Goal: Task Accomplishment & Management: Complete application form

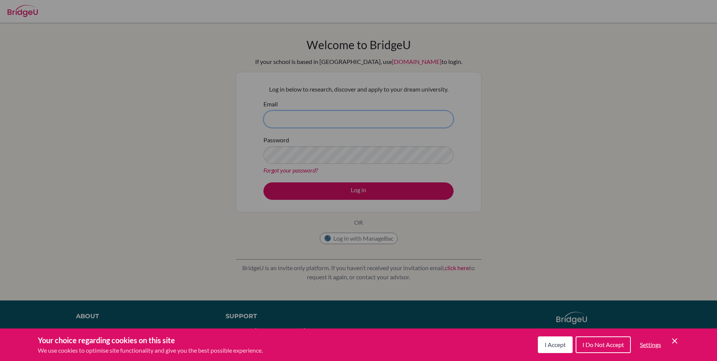
type input "[EMAIL_ADDRESS][DOMAIN_NAME]"
click at [362, 192] on div "Cookie Preferences" at bounding box center [358, 180] width 717 height 361
click at [365, 192] on div "Cookie Preferences" at bounding box center [358, 180] width 717 height 361
click at [597, 160] on div "Cookie Preferences" at bounding box center [358, 180] width 717 height 361
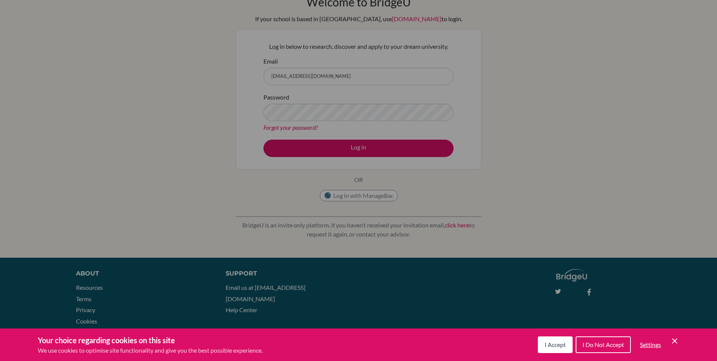
click at [550, 348] on button "I Accept" at bounding box center [555, 344] width 35 height 17
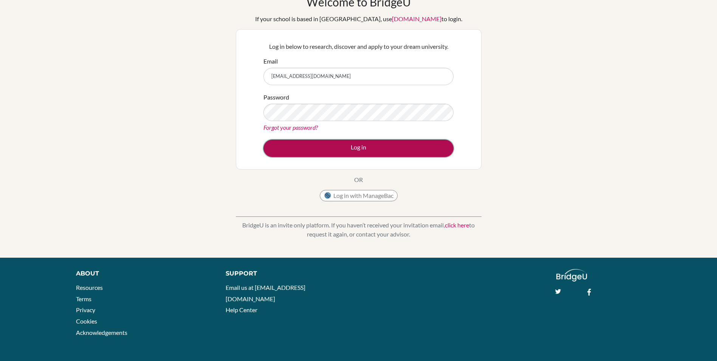
click at [374, 149] on button "Log in" at bounding box center [359, 148] width 190 height 17
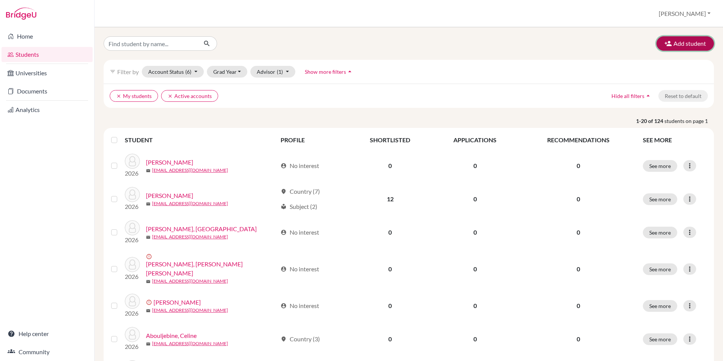
click at [681, 42] on button "Add student" at bounding box center [684, 43] width 57 height 14
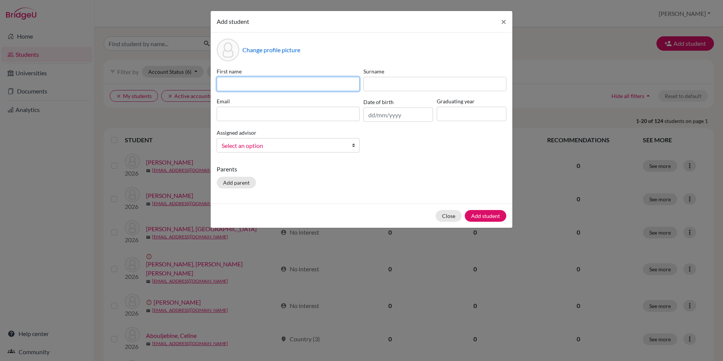
click at [268, 84] on input at bounding box center [288, 84] width 143 height 14
type input "Ahmad"
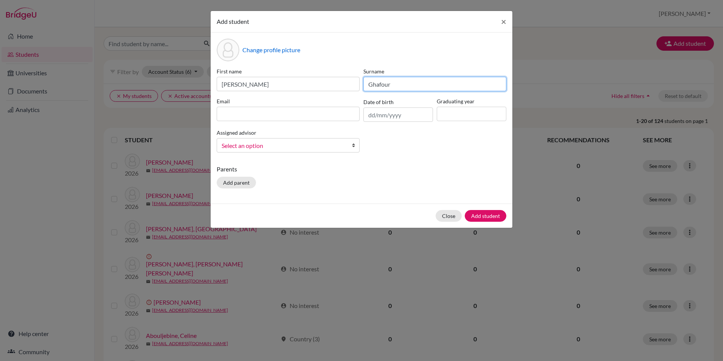
type input "Ghafour"
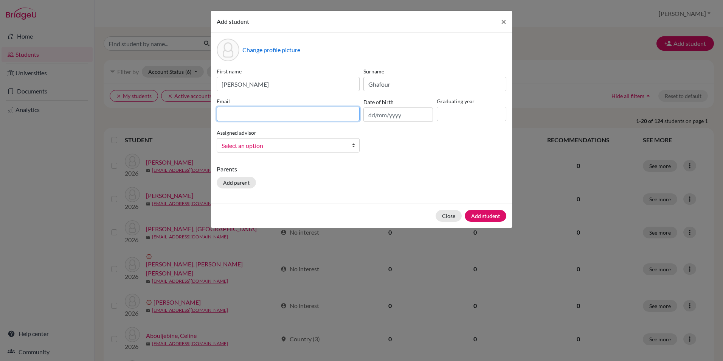
click at [262, 113] on input at bounding box center [288, 114] width 143 height 14
type input "CIS250230@studentscis.com"
click at [373, 118] on input "text" at bounding box center [398, 114] width 70 height 14
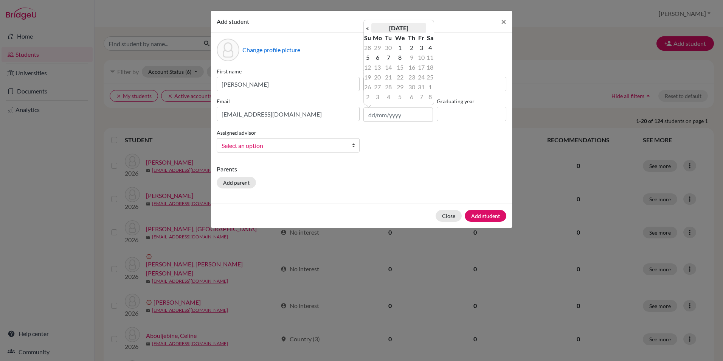
click at [411, 27] on th "October 2025" at bounding box center [398, 28] width 55 height 10
click at [418, 67] on span "Aug" at bounding box center [425, 69] width 16 height 20
click at [410, 28] on th "August 2025" at bounding box center [398, 28] width 55 height 10
click at [368, 30] on th "«" at bounding box center [368, 31] width 8 height 10
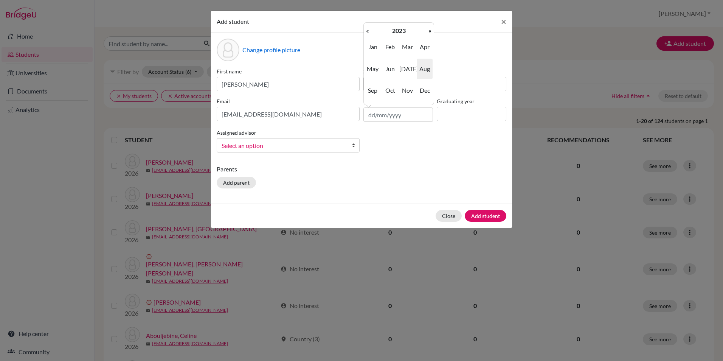
click at [368, 30] on th "«" at bounding box center [368, 31] width 8 height 10
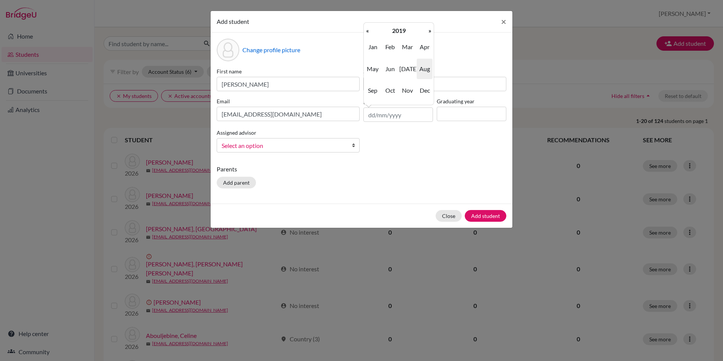
click at [368, 30] on th "«" at bounding box center [368, 31] width 8 height 10
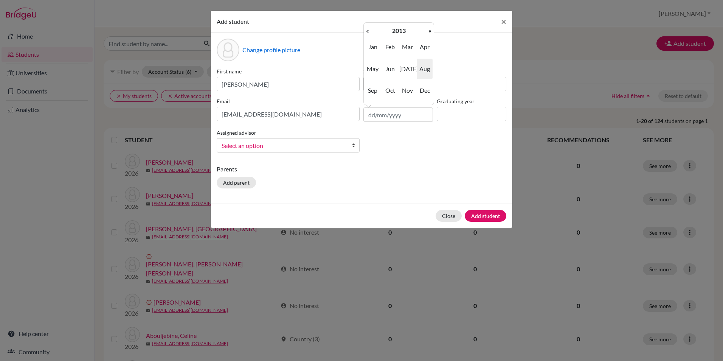
click at [368, 30] on th "«" at bounding box center [368, 31] width 8 height 10
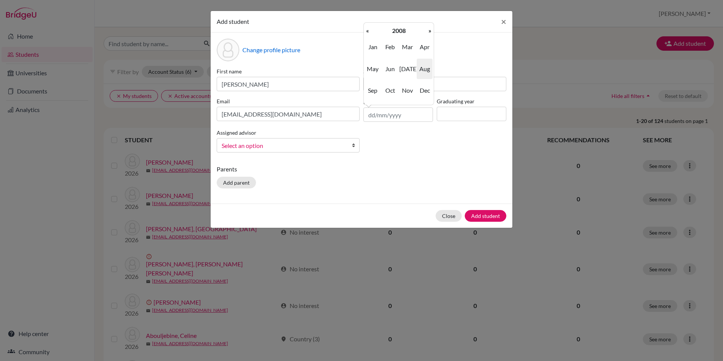
click at [368, 30] on th "«" at bounding box center [368, 31] width 8 height 10
click at [424, 68] on span "Aug" at bounding box center [425, 69] width 16 height 20
click at [378, 68] on td "13" at bounding box center [377, 67] width 12 height 10
type input "13/08/2007"
click at [452, 113] on input at bounding box center [472, 114] width 70 height 14
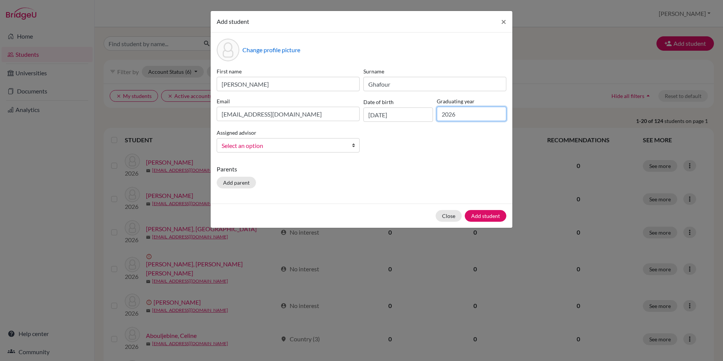
type input "2026"
click at [284, 147] on span "Select an option" at bounding box center [283, 146] width 123 height 10
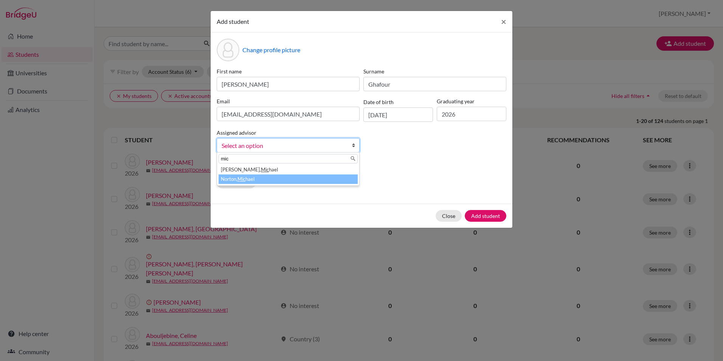
type input "mic"
click at [264, 178] on li "Norton, Mic hael" at bounding box center [288, 178] width 139 height 9
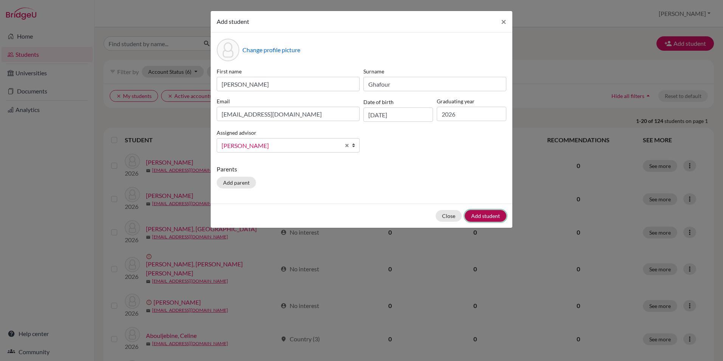
click at [482, 216] on button "Add student" at bounding box center [486, 216] width 42 height 12
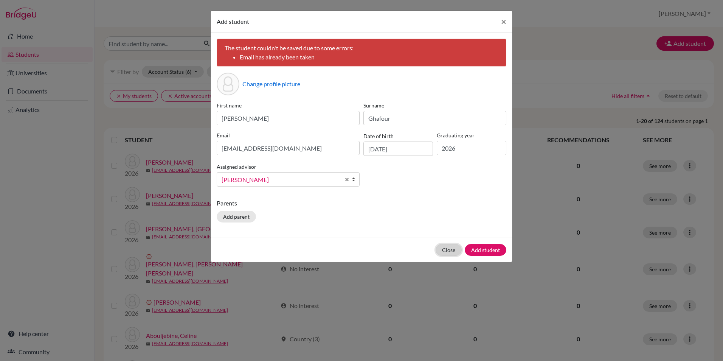
click at [453, 250] on button "Close" at bounding box center [449, 250] width 26 height 12
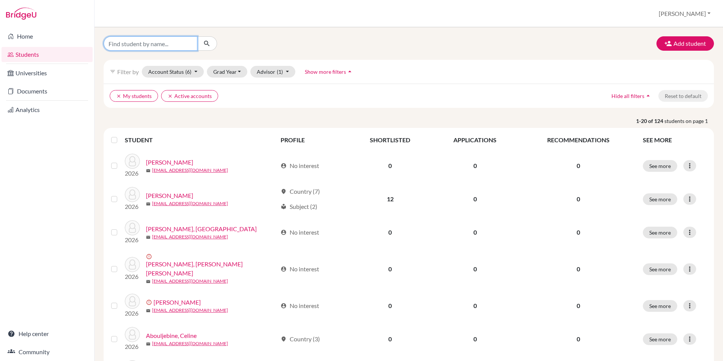
click at [163, 43] on input "Find student by name..." at bounding box center [151, 43] width 94 height 14
type input "adam"
click button "submit" at bounding box center [207, 43] width 20 height 14
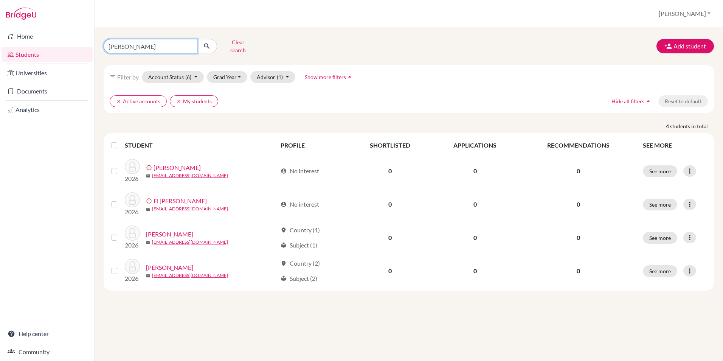
click at [163, 43] on input "adam" at bounding box center [151, 46] width 94 height 14
type input "ahmad"
click button "submit" at bounding box center [207, 46] width 20 height 14
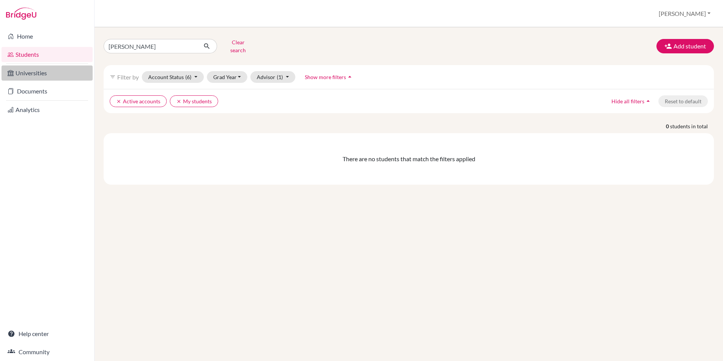
drag, startPoint x: 48, startPoint y: 57, endPoint x: 43, endPoint y: 67, distance: 10.7
click at [47, 57] on link "Students" at bounding box center [47, 54] width 91 height 15
click at [286, 71] on button "Advisor (1)" at bounding box center [272, 77] width 45 height 12
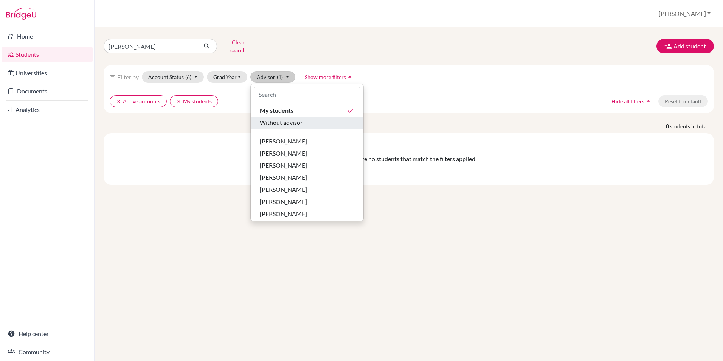
click at [296, 118] on span "Without advisor" at bounding box center [281, 122] width 43 height 9
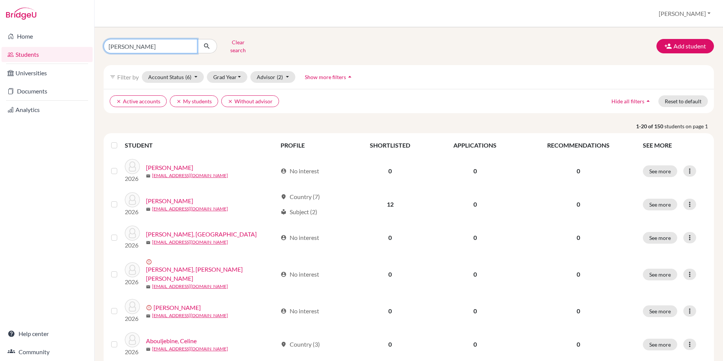
click button "submit" at bounding box center [207, 46] width 20 height 14
drag, startPoint x: 140, startPoint y: 42, endPoint x: 92, endPoint y: 42, distance: 48.8
click at [92, 42] on div "Home Students Universities Documents Analytics Help center Community Students o…" at bounding box center [361, 180] width 723 height 361
type input "ghafour"
click button "submit" at bounding box center [207, 46] width 20 height 14
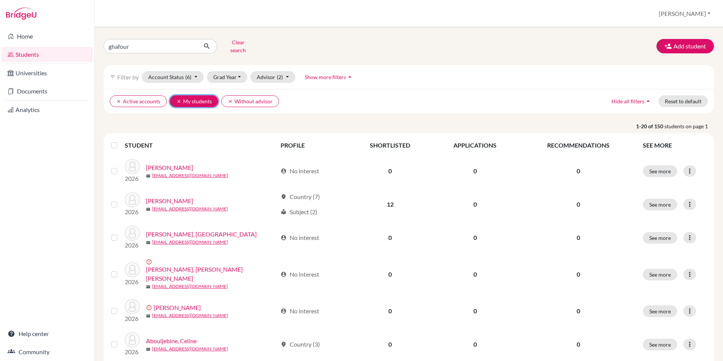
click at [177, 99] on icon "clear" at bounding box center [178, 101] width 5 height 5
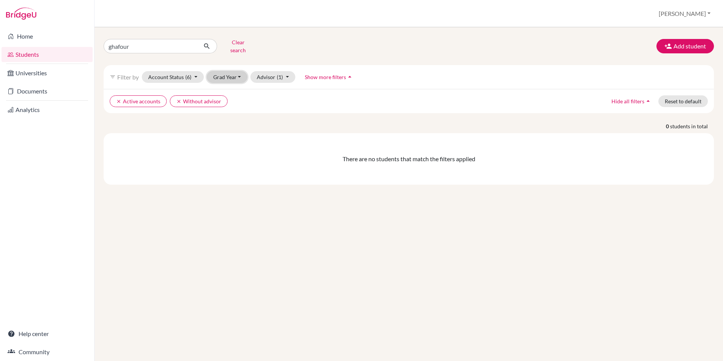
click at [222, 71] on button "Grad Year" at bounding box center [227, 77] width 41 height 12
click at [192, 73] on button "Account Status (6)" at bounding box center [173, 77] width 62 height 12
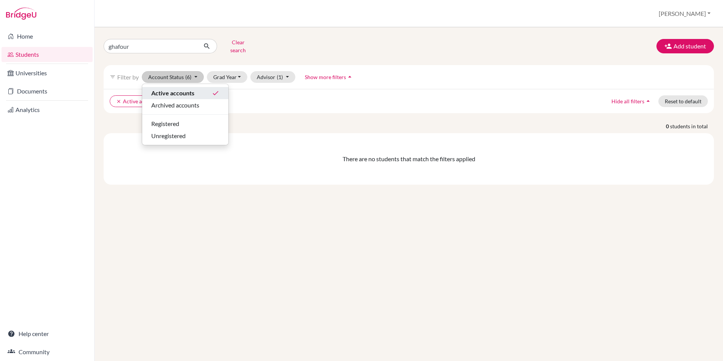
click at [209, 88] on div "Active accounts done" at bounding box center [185, 92] width 68 height 9
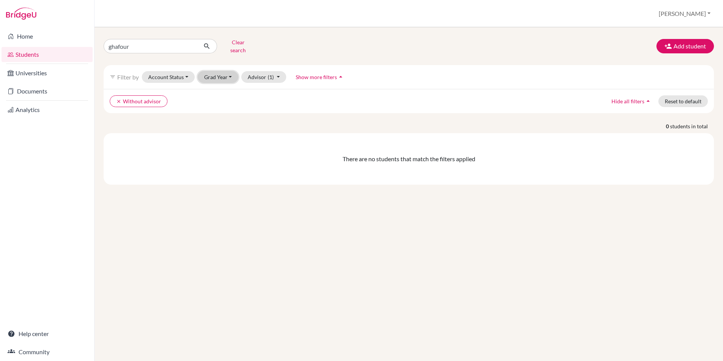
click at [218, 74] on button "Grad Year" at bounding box center [218, 77] width 41 height 12
click at [217, 101] on span "2026" at bounding box center [214, 105] width 14 height 9
type input "g"
click at [175, 95] on button "clear 2026" at bounding box center [187, 101] width 32 height 12
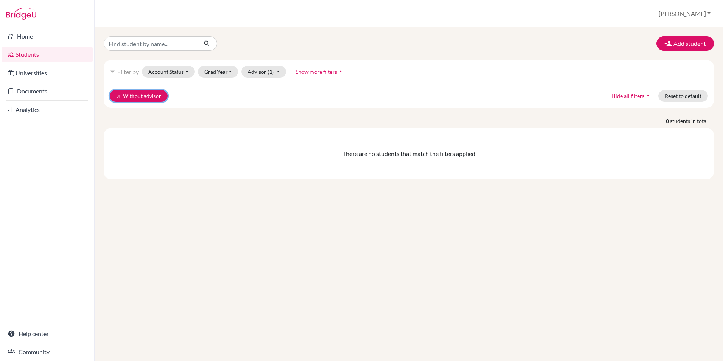
click at [119, 95] on icon "clear" at bounding box center [118, 95] width 5 height 5
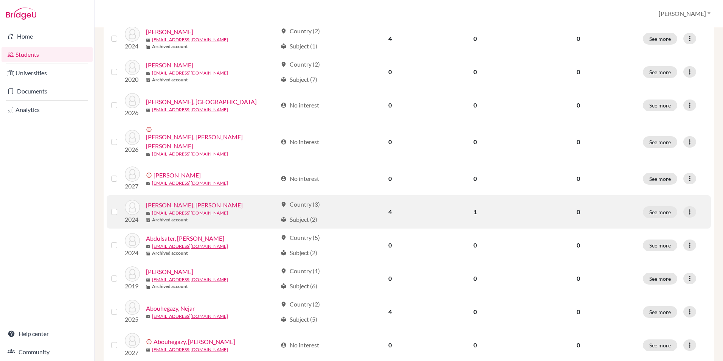
scroll to position [480, 0]
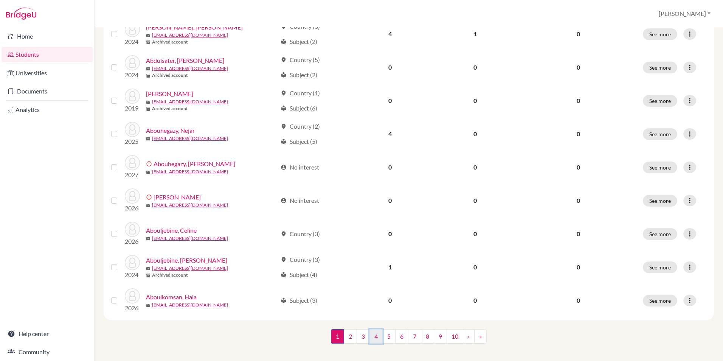
click at [371, 332] on link "4" at bounding box center [375, 336] width 13 height 14
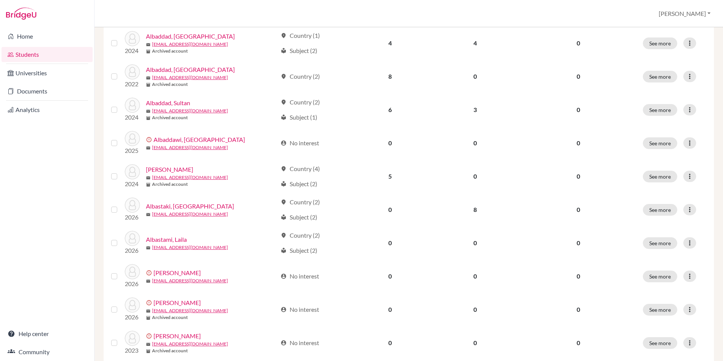
scroll to position [480, 0]
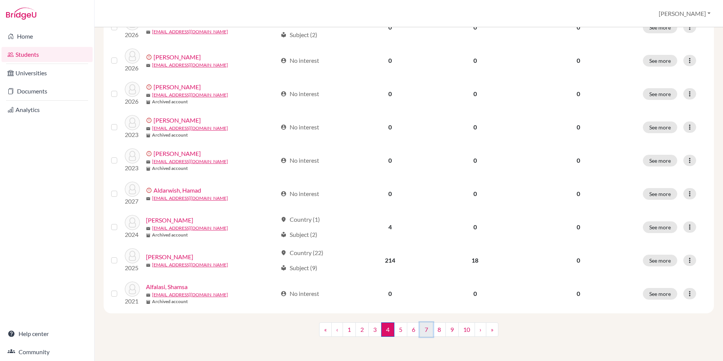
click at [425, 327] on link "7" at bounding box center [426, 329] width 13 height 14
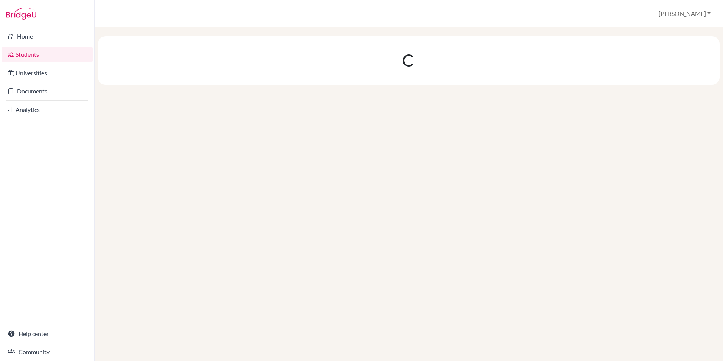
scroll to position [0, 0]
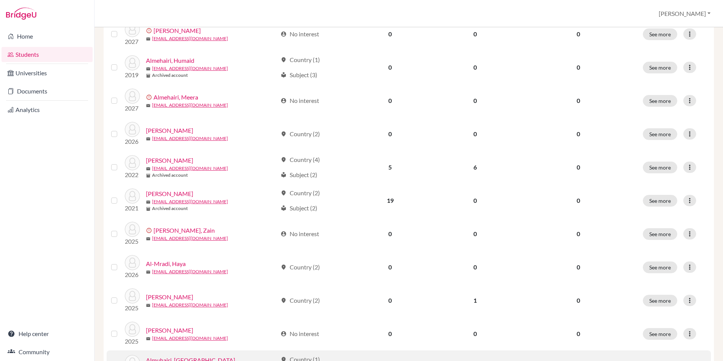
scroll to position [480, 0]
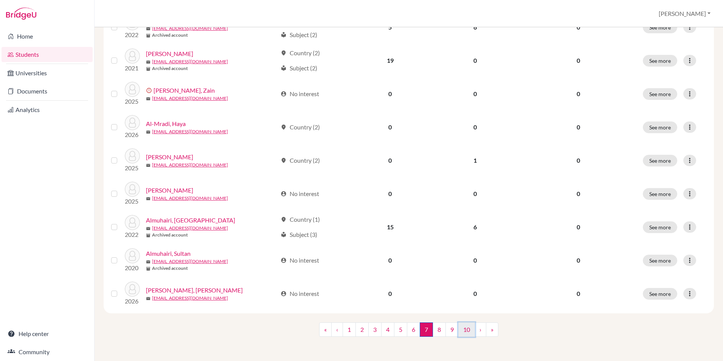
click at [468, 334] on link "10" at bounding box center [466, 329] width 17 height 14
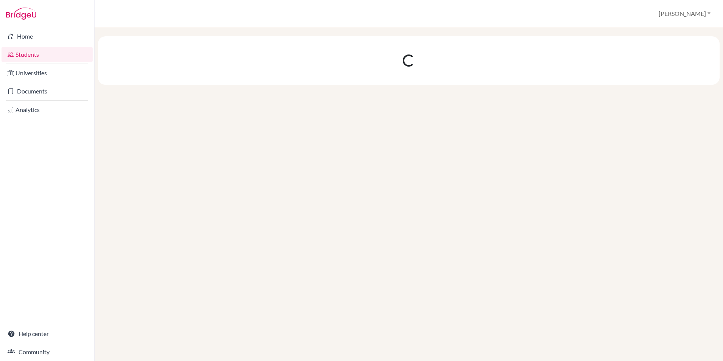
scroll to position [0, 0]
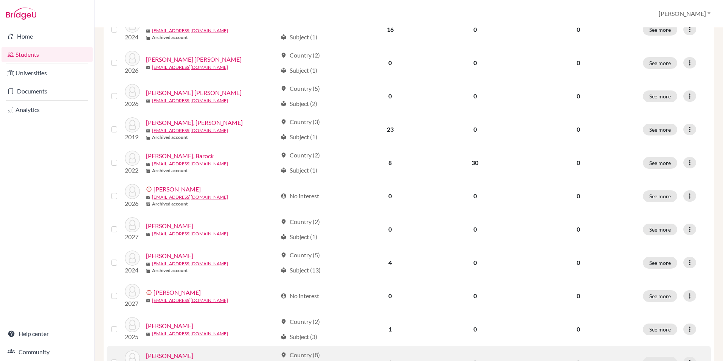
scroll to position [480, 0]
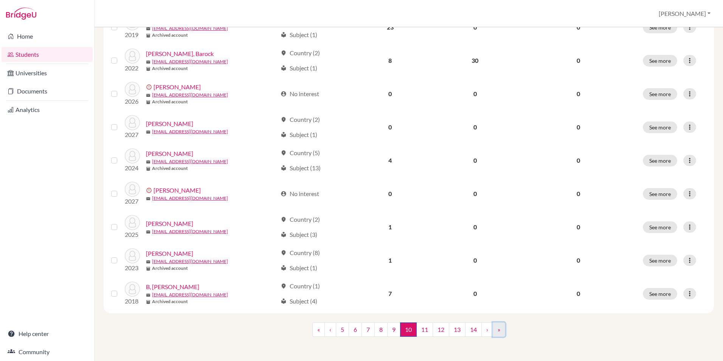
click at [496, 330] on link "»" at bounding box center [499, 329] width 12 height 14
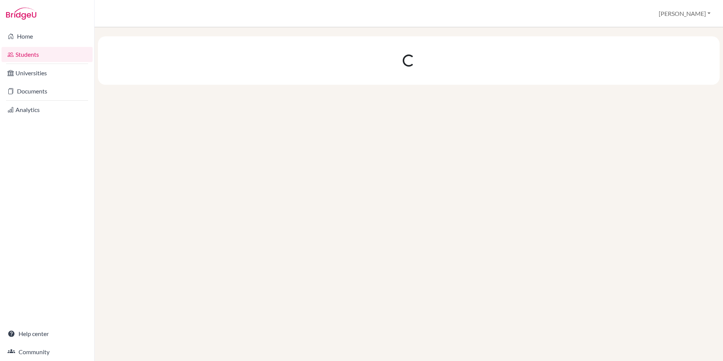
scroll to position [0, 0]
click at [496, 330] on div at bounding box center [409, 194] width 628 height 334
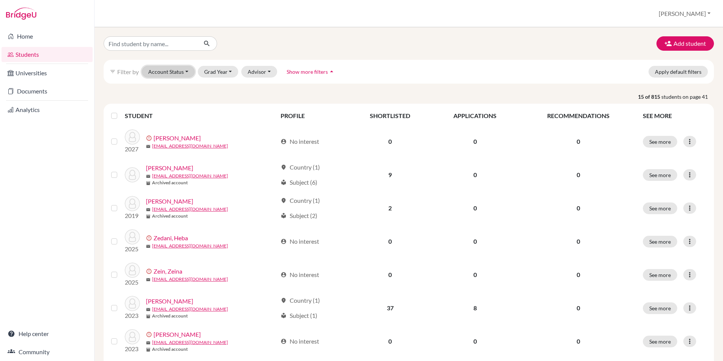
click at [172, 74] on button "Account Status" at bounding box center [168, 72] width 53 height 12
click at [173, 87] on span "Active accounts" at bounding box center [171, 87] width 41 height 9
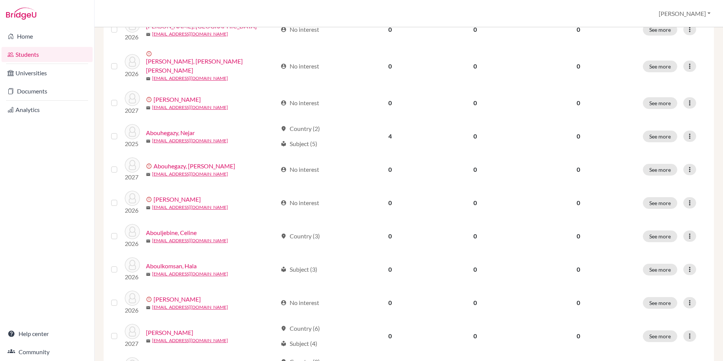
scroll to position [504, 0]
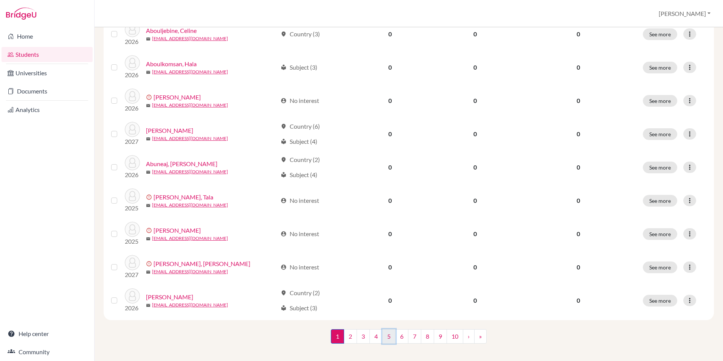
click at [385, 329] on link "5" at bounding box center [388, 336] width 13 height 14
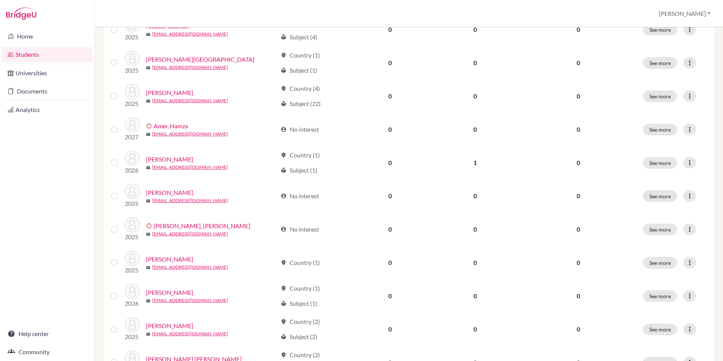
scroll to position [504, 0]
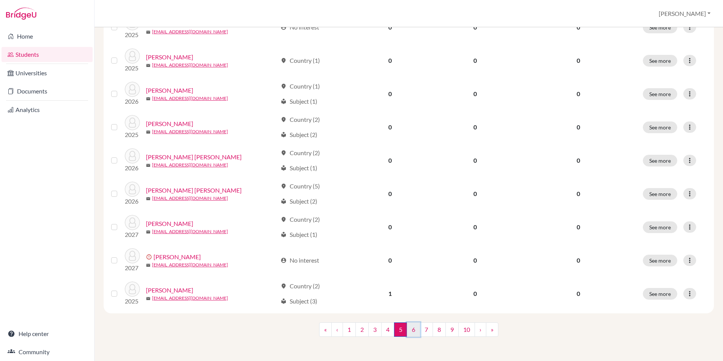
click at [410, 332] on link "6" at bounding box center [413, 329] width 13 height 14
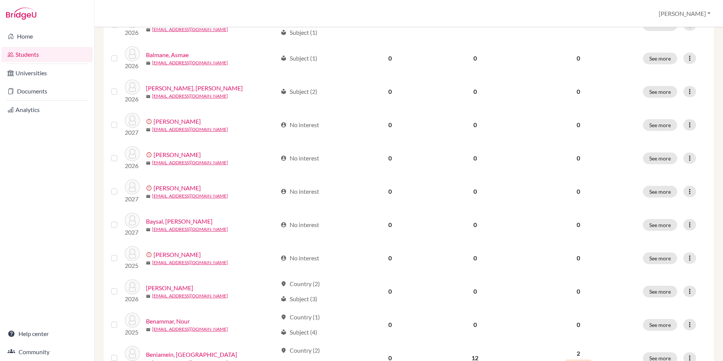
scroll to position [504, 0]
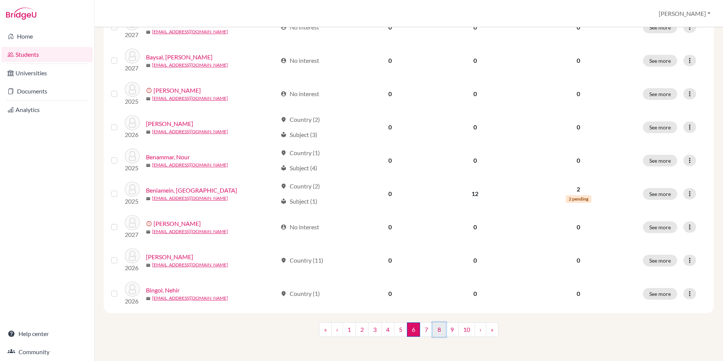
click at [439, 330] on link "8" at bounding box center [439, 329] width 13 height 14
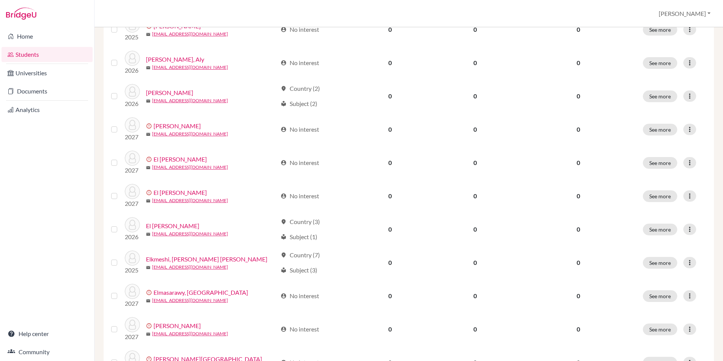
scroll to position [504, 0]
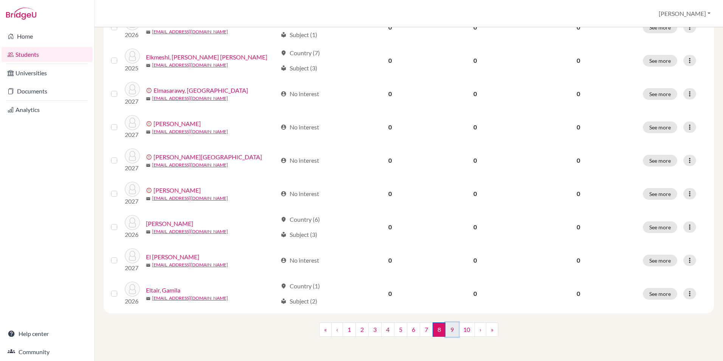
click at [451, 328] on link "9" at bounding box center [451, 329] width 13 height 14
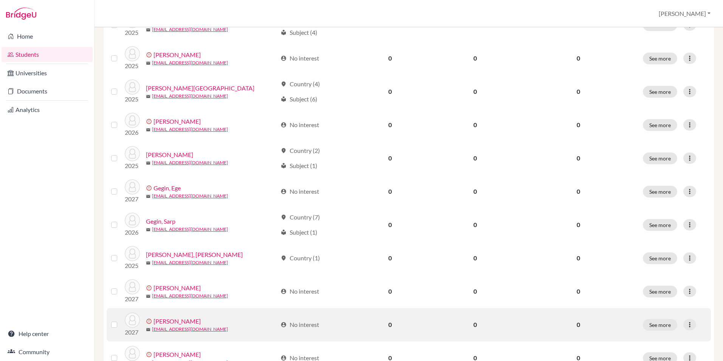
scroll to position [416, 0]
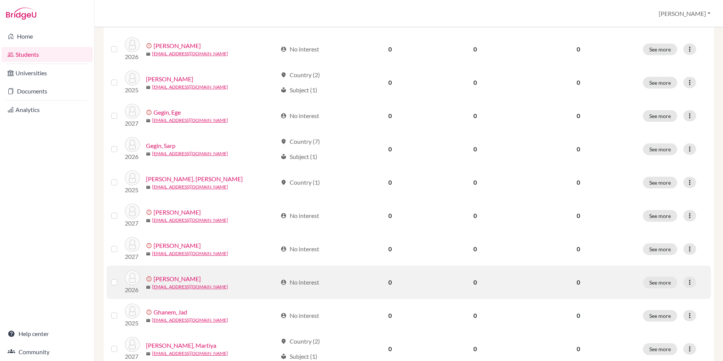
click at [120, 278] on label at bounding box center [120, 278] width 0 height 0
click at [0, 0] on input "checkbox" at bounding box center [0, 0] width 0 height 0
click at [688, 282] on icon at bounding box center [690, 282] width 8 height 8
click at [664, 325] on button "Resend invite email" at bounding box center [655, 322] width 68 height 12
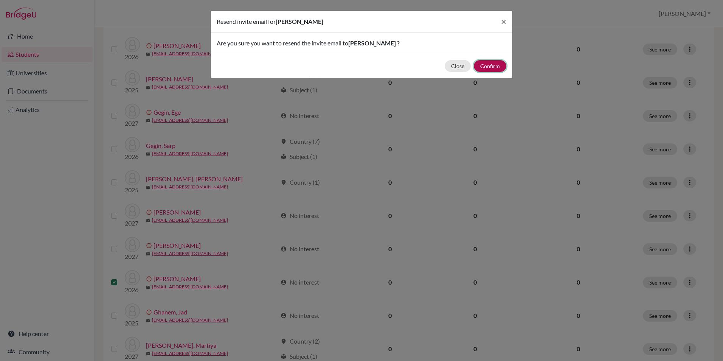
click at [487, 66] on button "Confirm" at bounding box center [490, 66] width 33 height 12
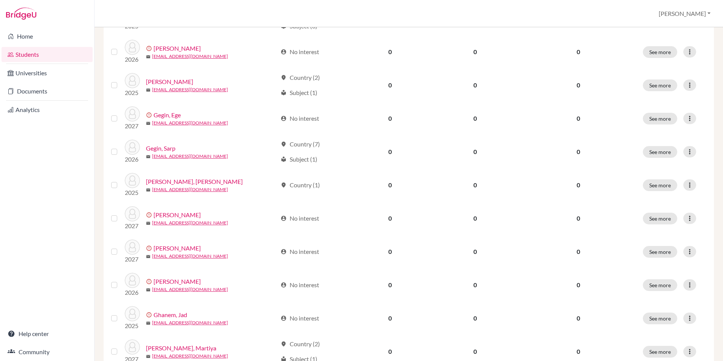
scroll to position [443, 0]
